Goal: Task Accomplishment & Management: Complete application form

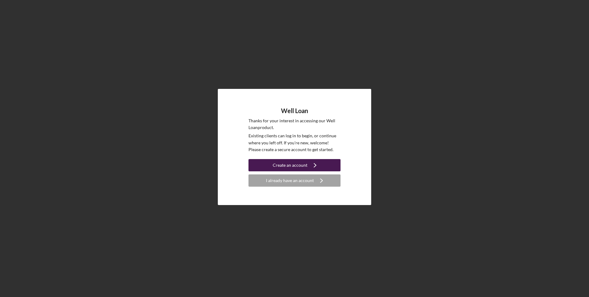
click at [303, 165] on div "Create an account" at bounding box center [290, 165] width 35 height 12
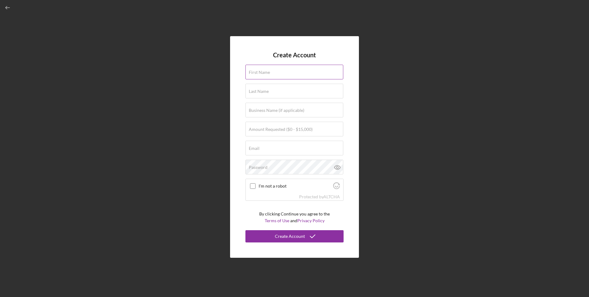
click at [270, 71] on div "First Name" at bounding box center [294, 72] width 98 height 15
type input "[PERSON_NAME]"
type input "Quesnel"
type input "[EMAIL_ADDRESS][DOMAIN_NAME]"
